Goal: Transaction & Acquisition: Purchase product/service

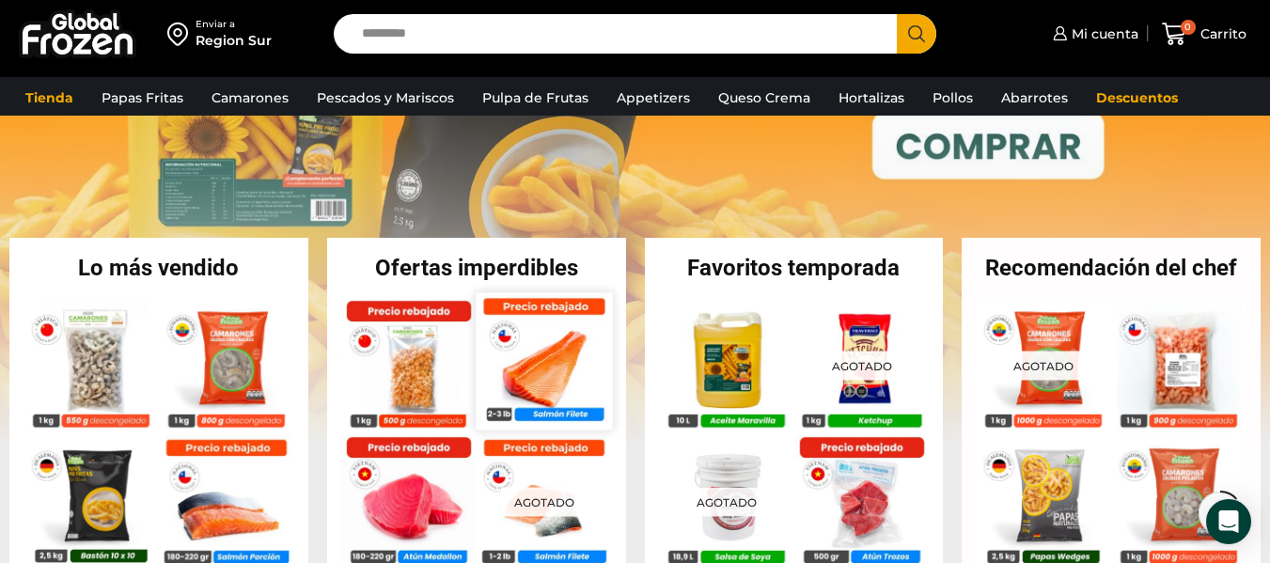
scroll to position [376, 0]
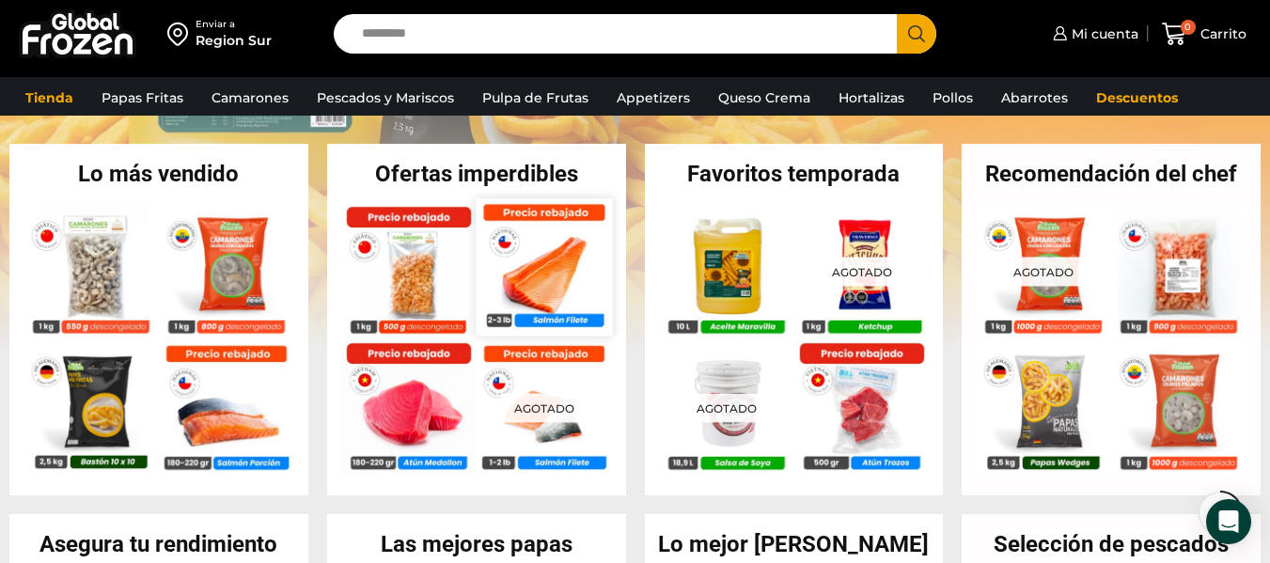
click at [528, 276] on img at bounding box center [544, 266] width 136 height 136
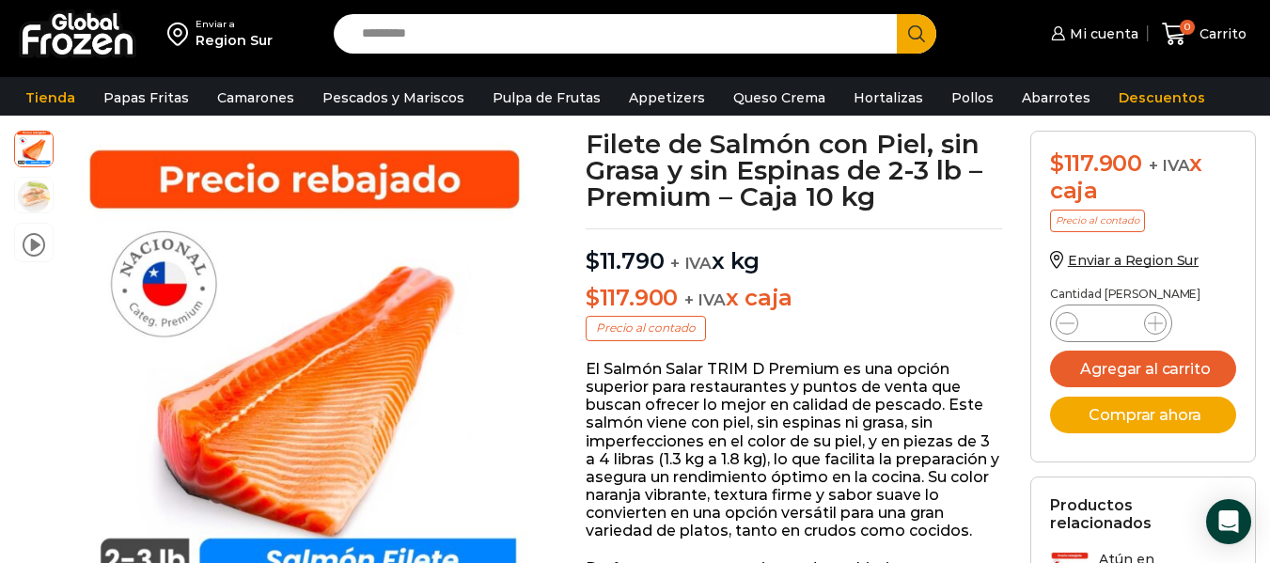
scroll to position [1, 0]
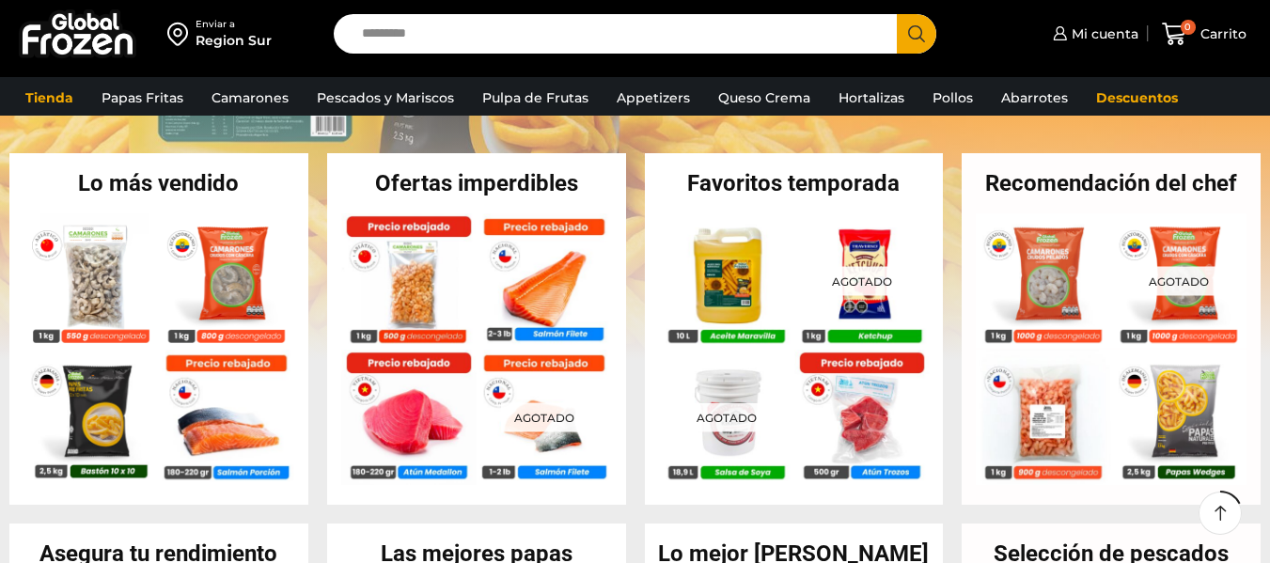
scroll to position [376, 0]
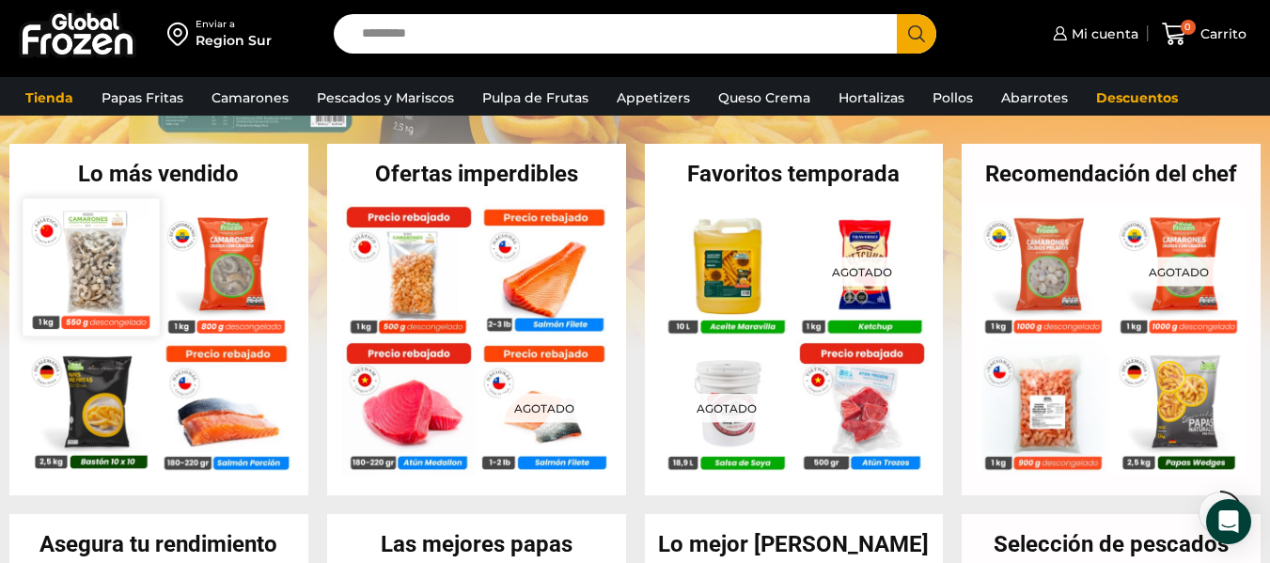
click at [120, 282] on img at bounding box center [91, 266] width 136 height 136
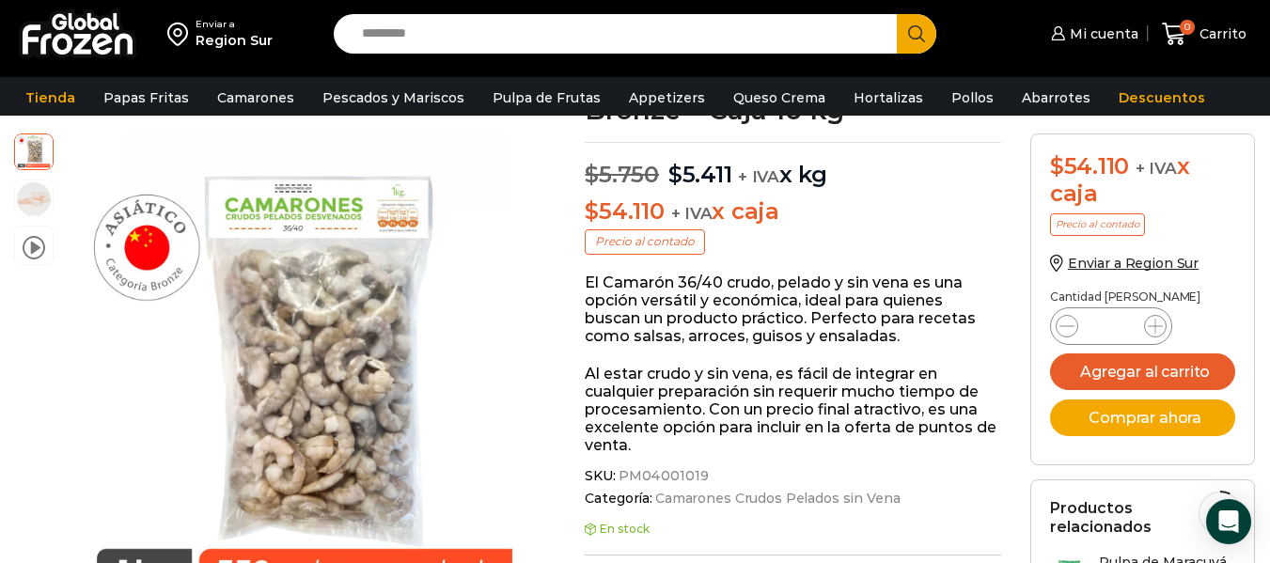
scroll to position [95, 0]
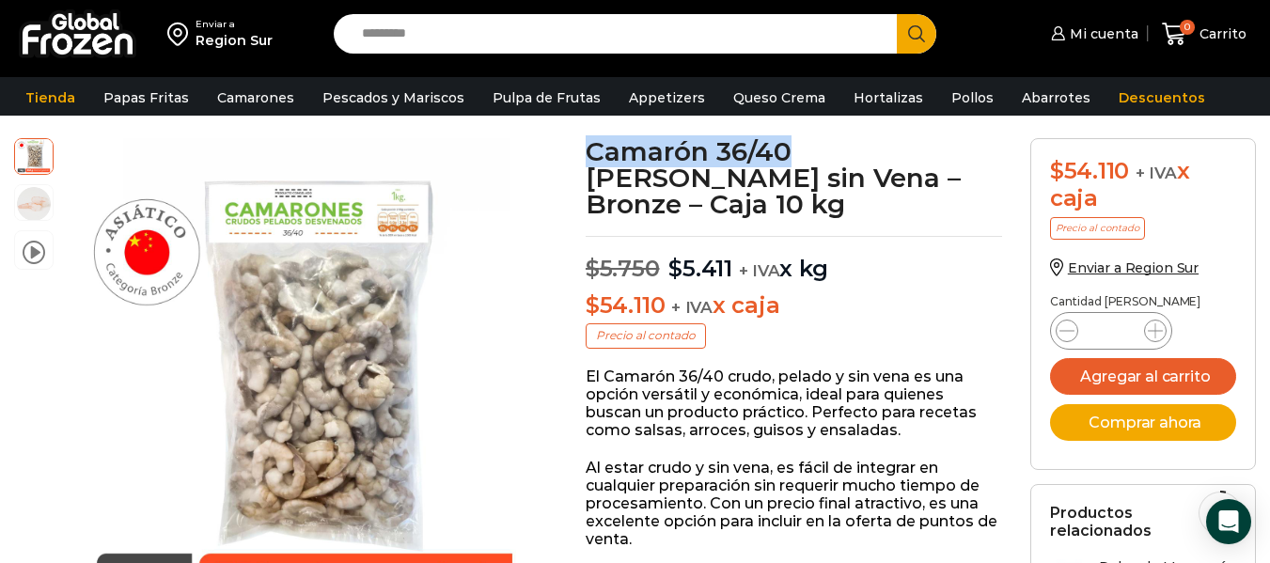
drag, startPoint x: 579, startPoint y: 146, endPoint x: 788, endPoint y: 146, distance: 209.6
copy h1 "Camarón 36/40"
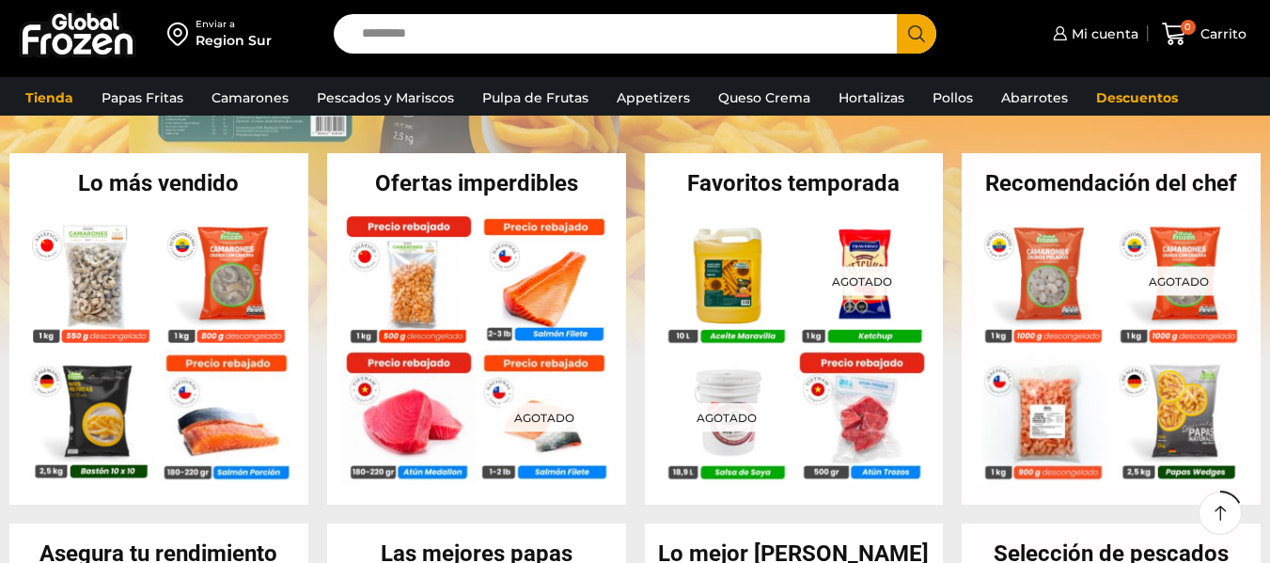
scroll to position [376, 0]
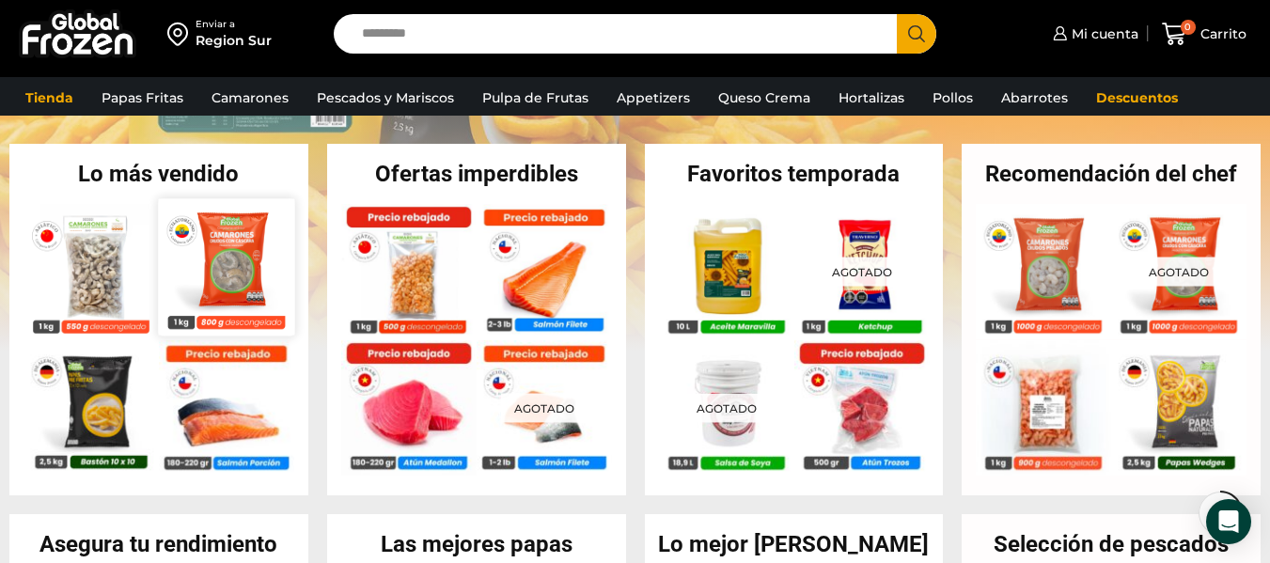
click at [237, 270] on img at bounding box center [226, 266] width 136 height 136
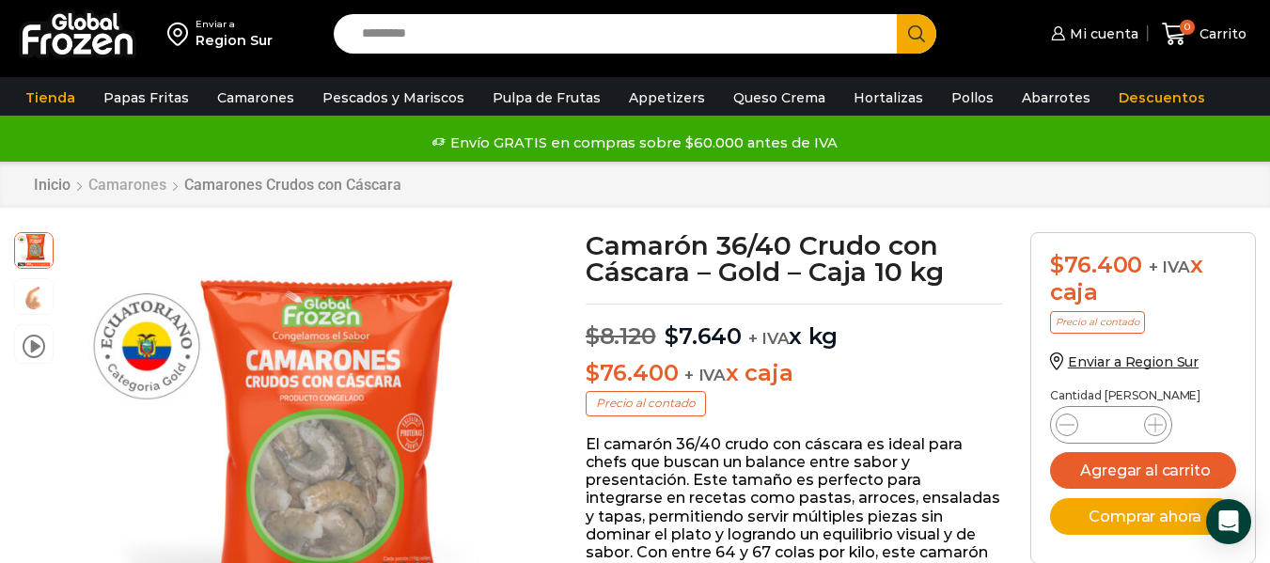
click at [134, 184] on link "Camarones" at bounding box center [127, 185] width 80 height 18
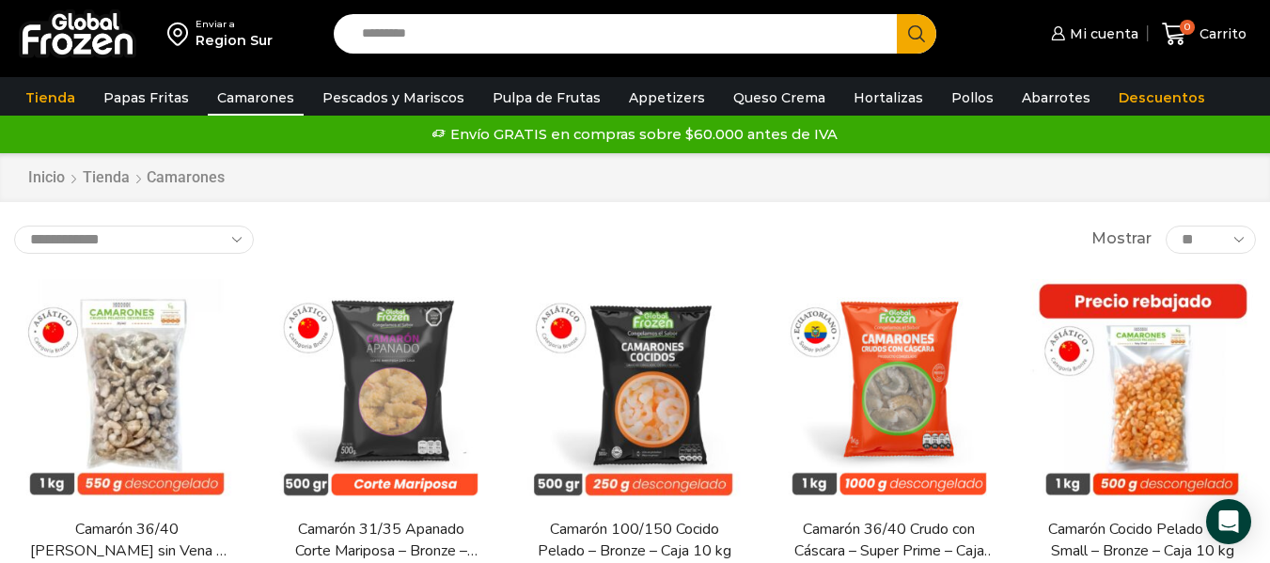
click at [237, 235] on select "**********" at bounding box center [134, 240] width 240 height 28
click at [231, 239] on select "**********" at bounding box center [134, 240] width 240 height 28
click at [467, 32] on input "Search input" at bounding box center [619, 33] width 535 height 39
type input "**********"
click at [897, 14] on button "Search" at bounding box center [916, 33] width 39 height 39
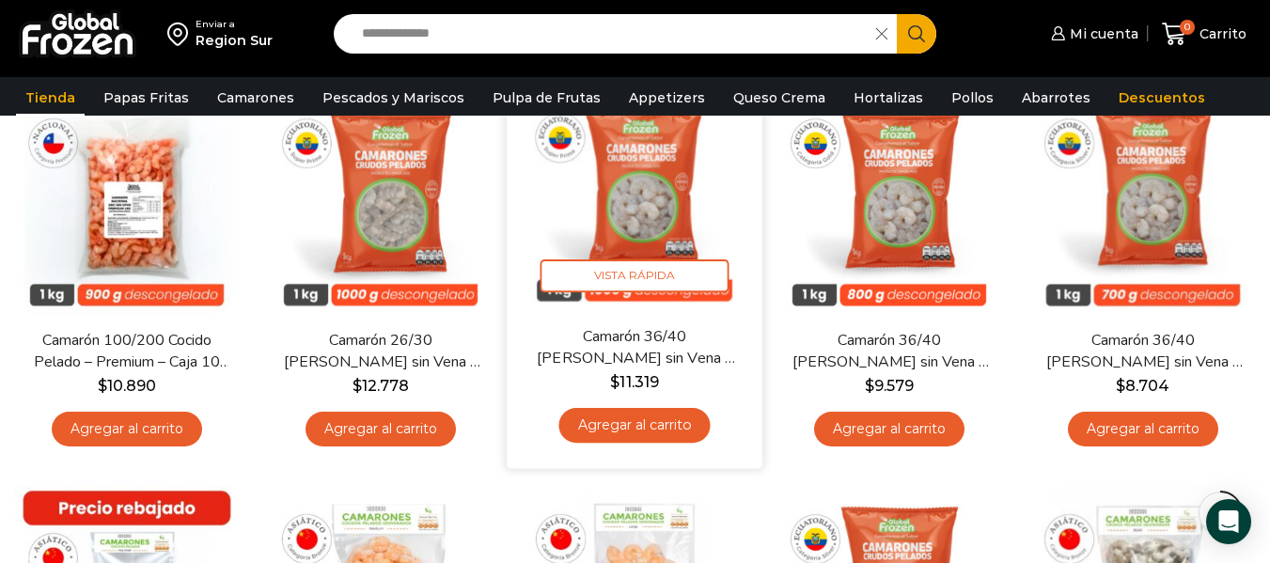
scroll to position [658, 0]
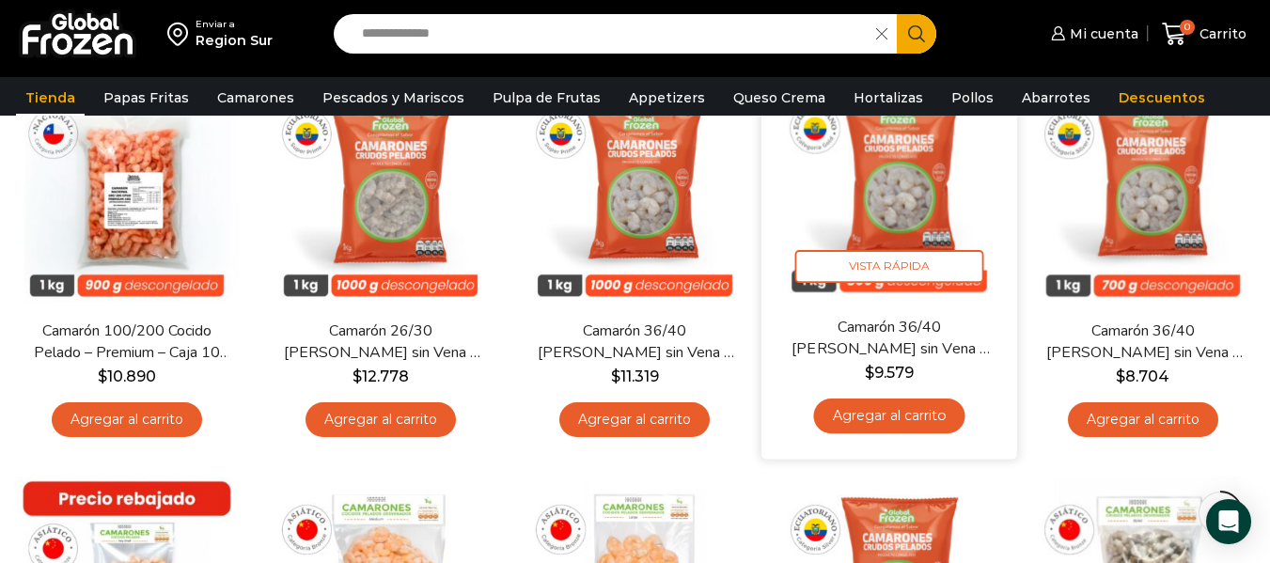
click at [906, 212] on img at bounding box center [888, 187] width 227 height 227
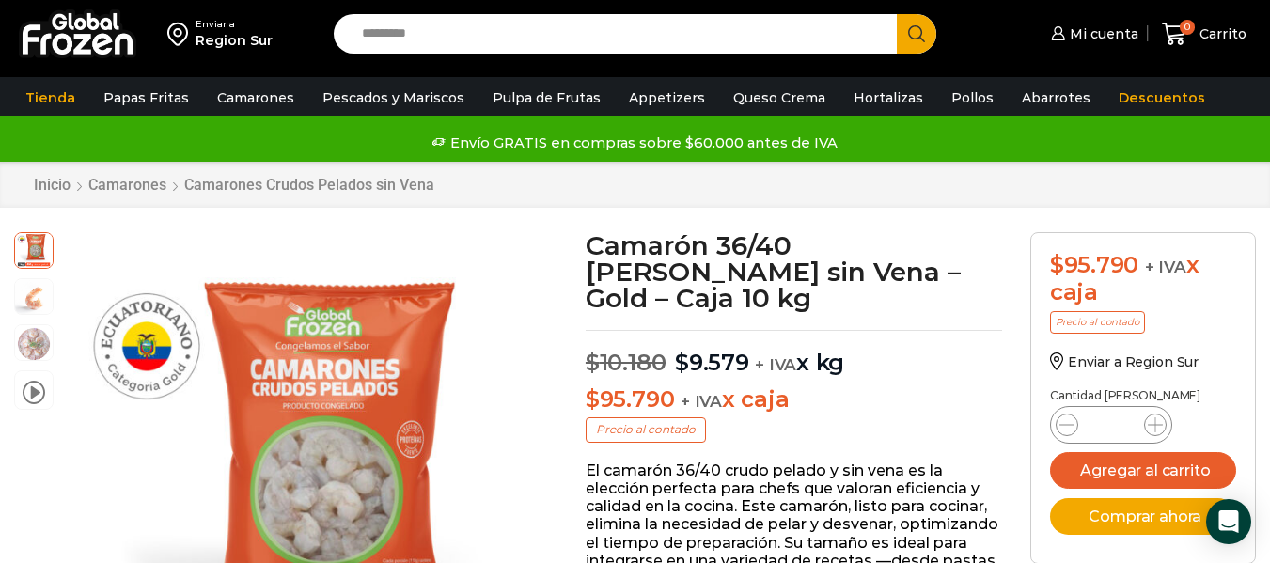
click at [1269, 74] on div "Enviar a Region Sur Search input Search Mi cuenta $" at bounding box center [635, 38] width 1270 height 77
